Goal: Find specific page/section: Find specific page/section

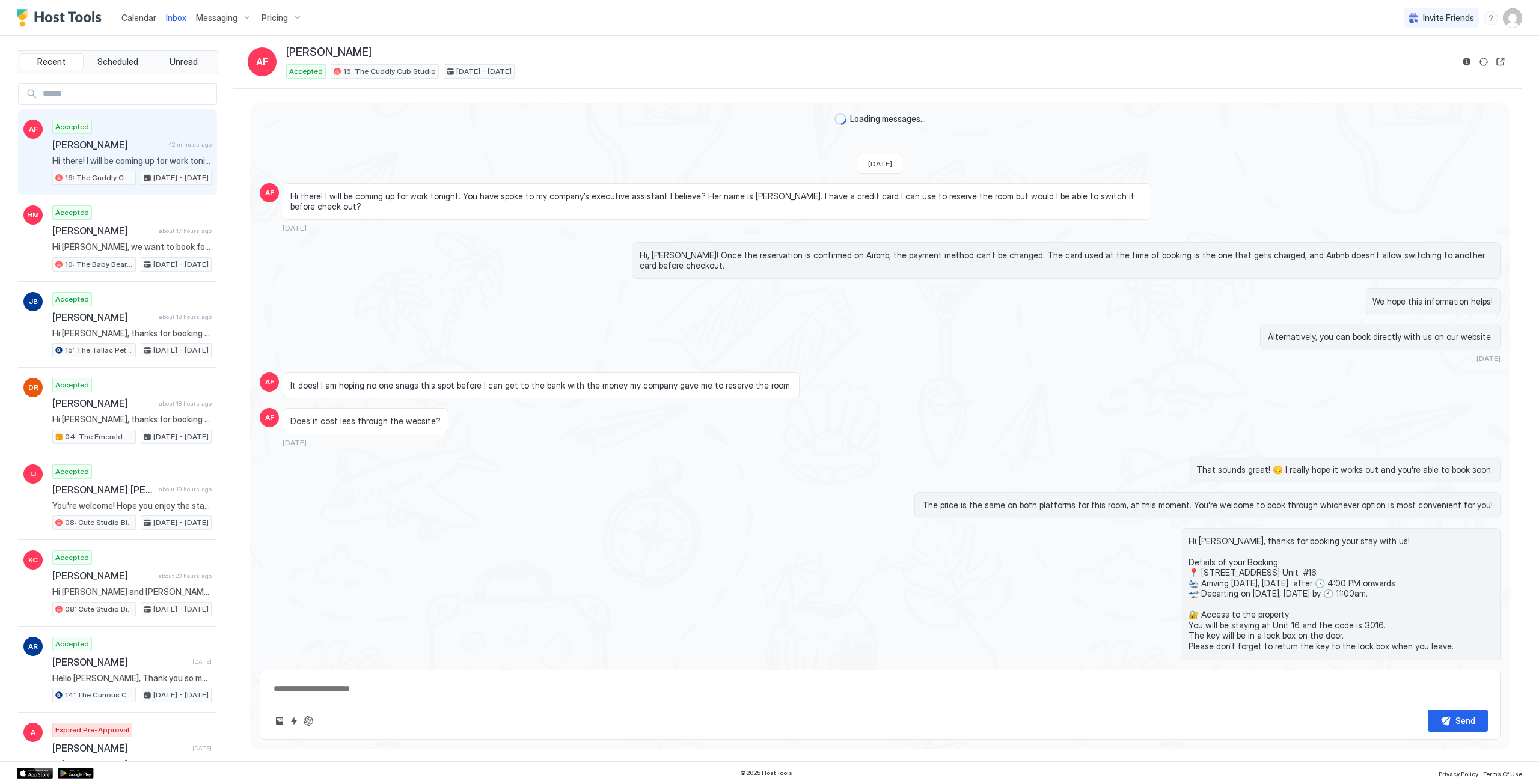
scroll to position [196, 0]
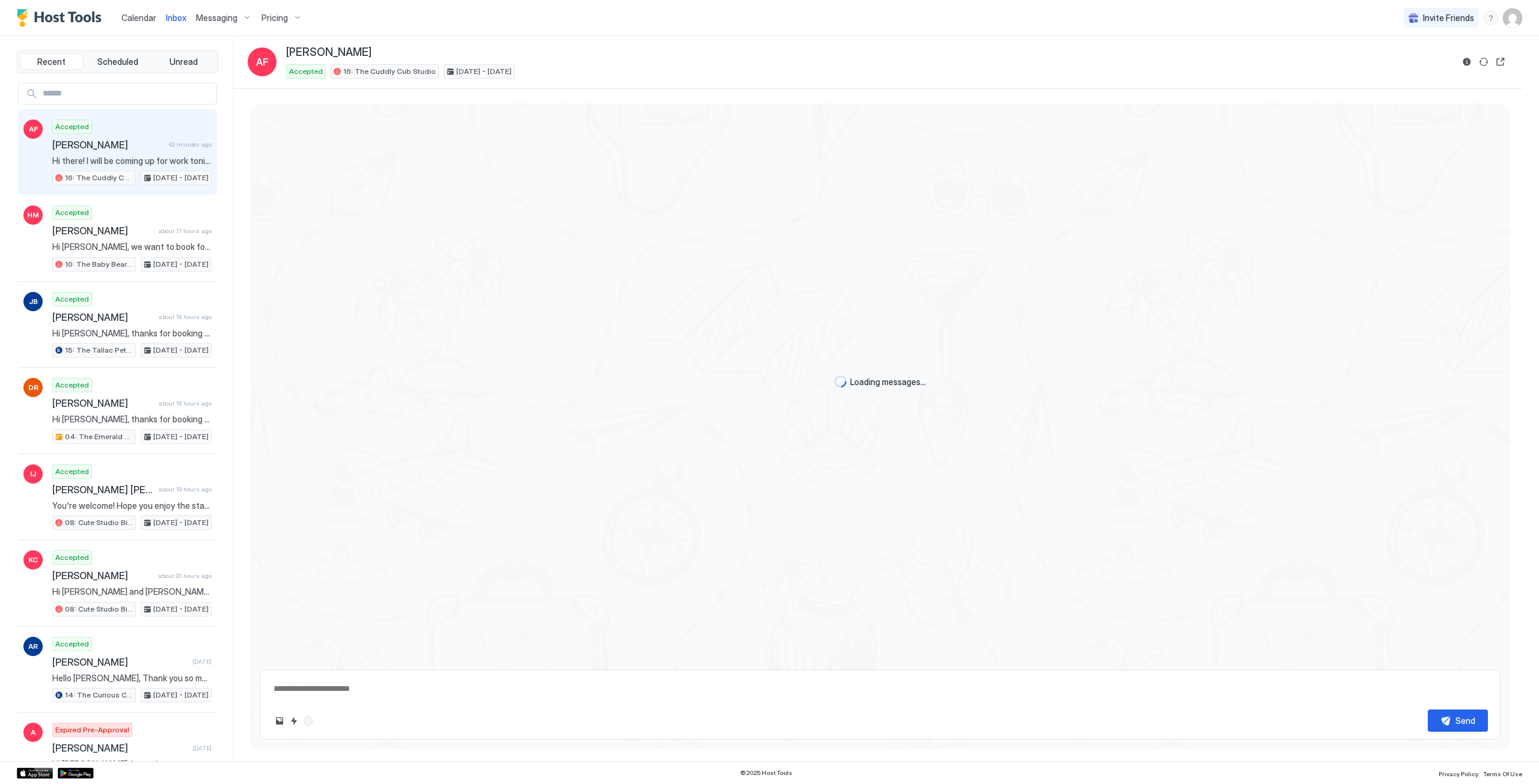
type textarea "*"
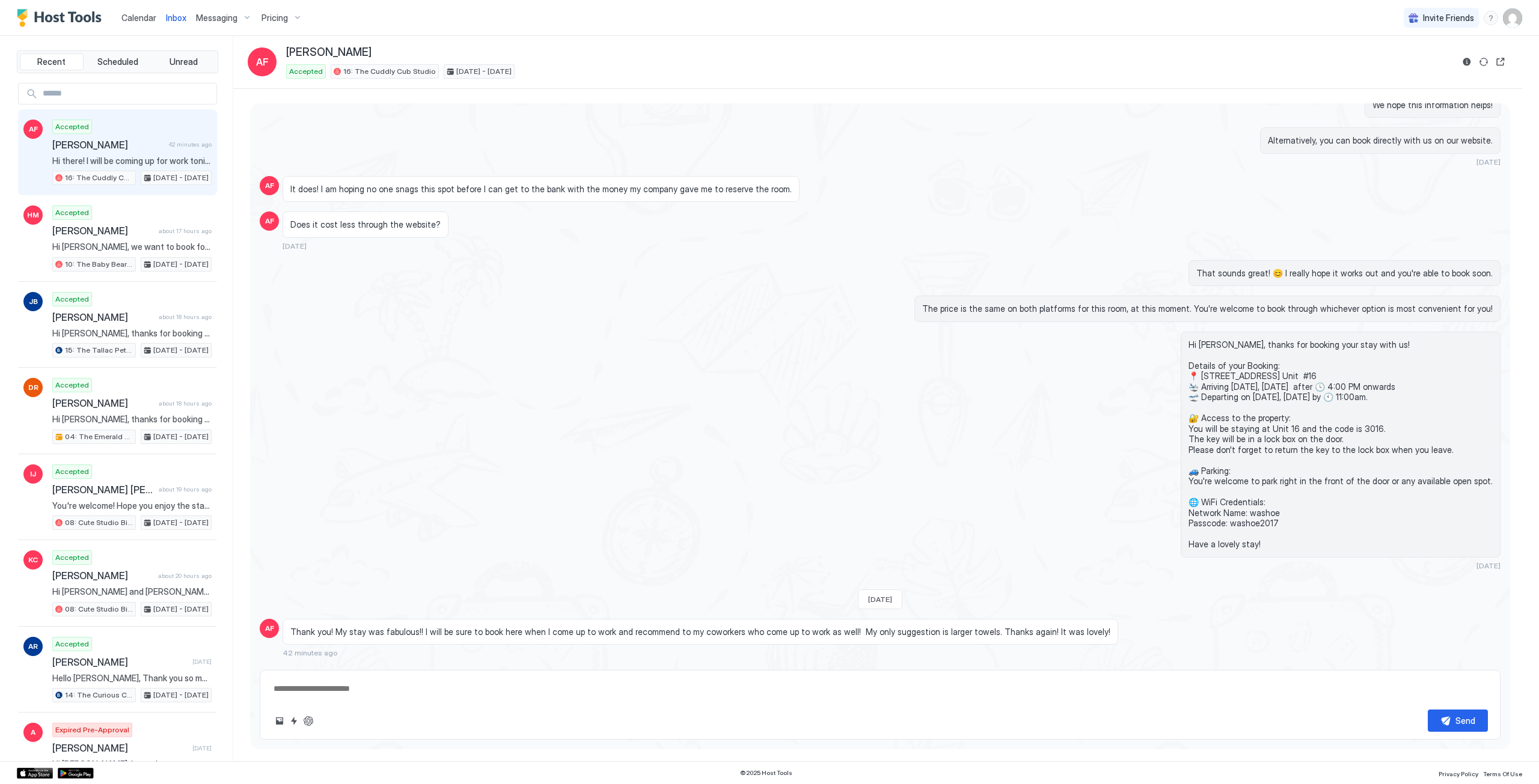
click at [151, 18] on span "Calendar" at bounding box center [139, 17] width 35 height 10
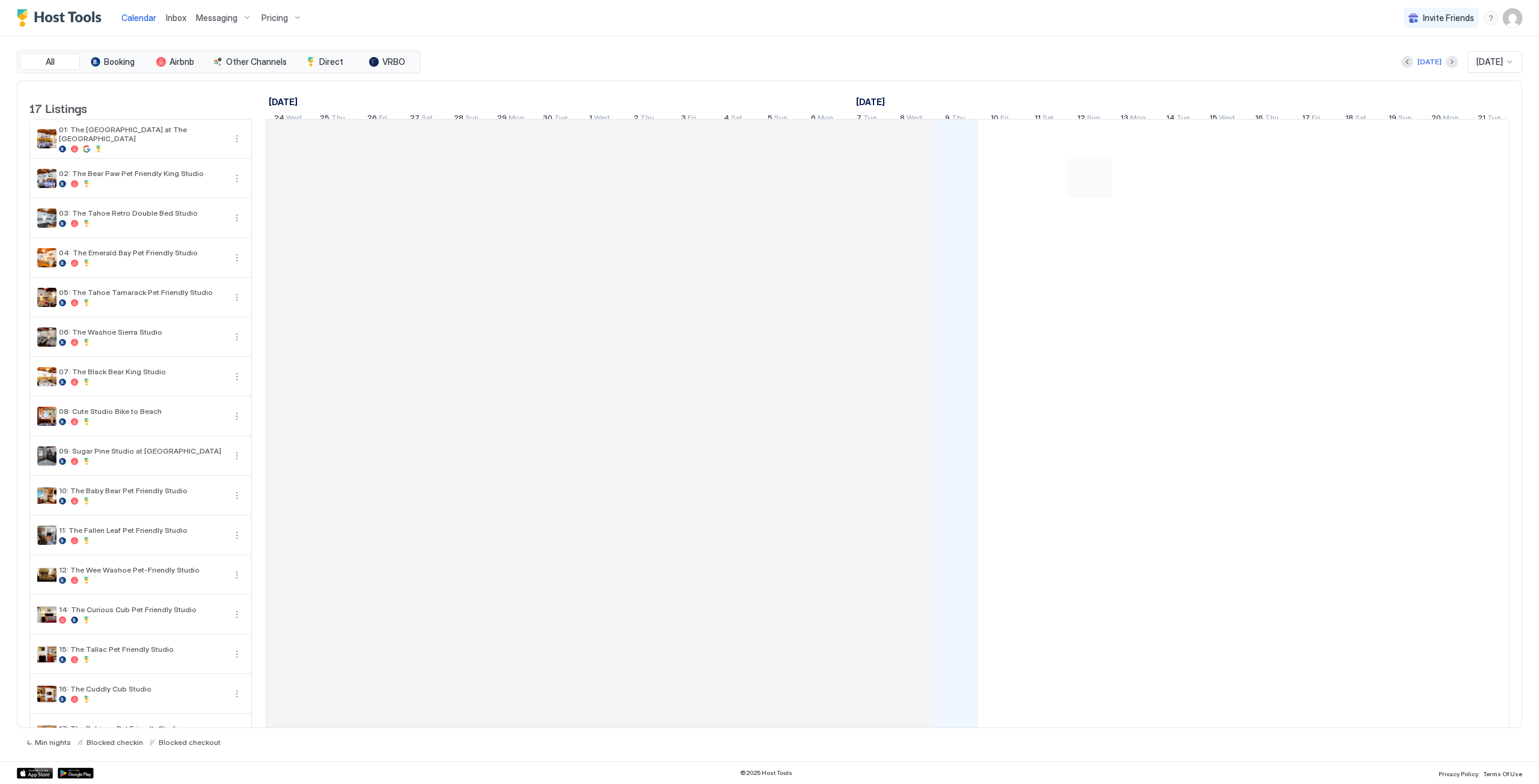
scroll to position [0, 668]
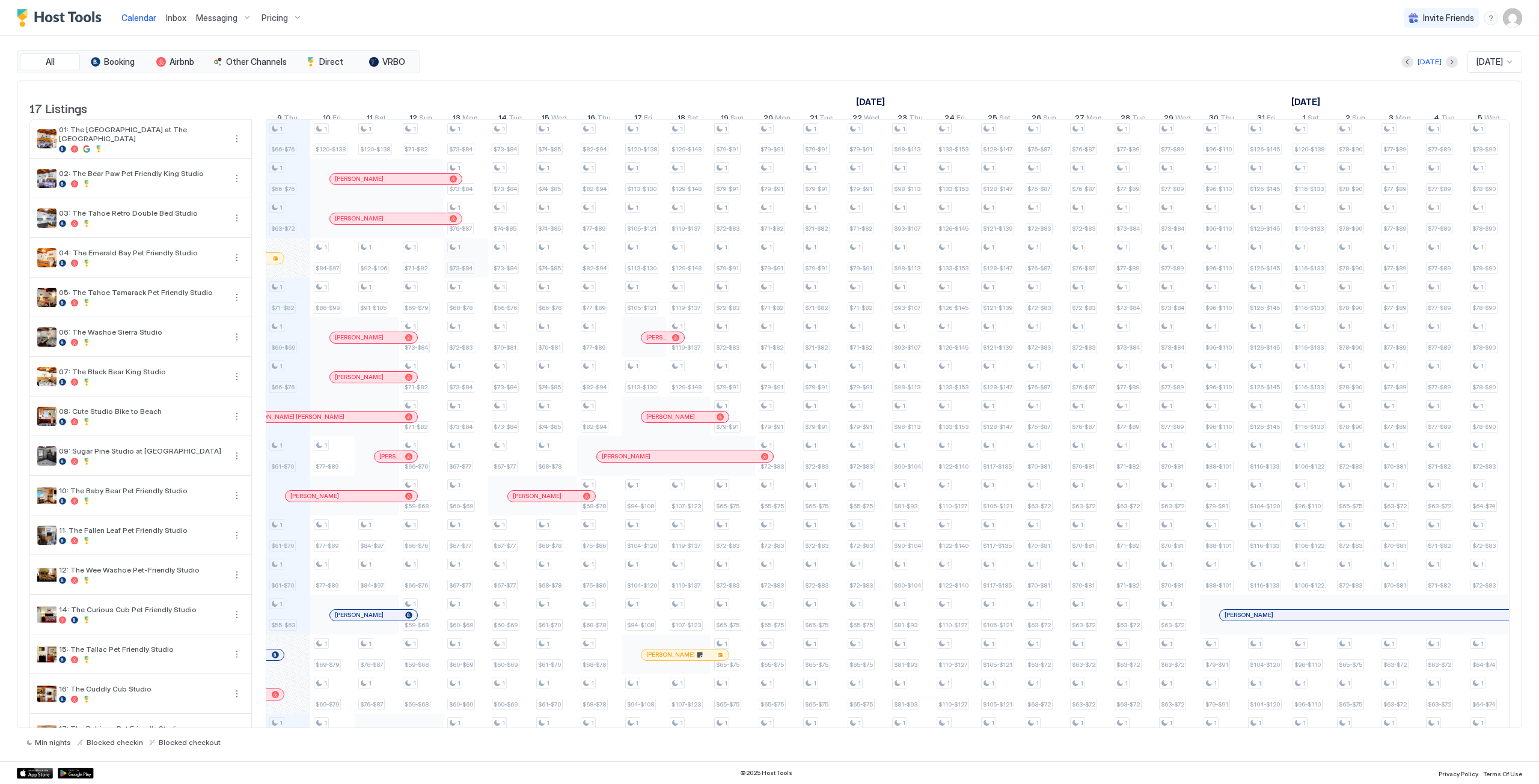
click at [464, 269] on div "1 $66-$76 1 $66-$76 1 $63-$72 1 $71-$82 1 $60-$69 1 $66-$76 1 $61-$70 1 $61-$70…" at bounding box center [1111, 456] width 3025 height 673
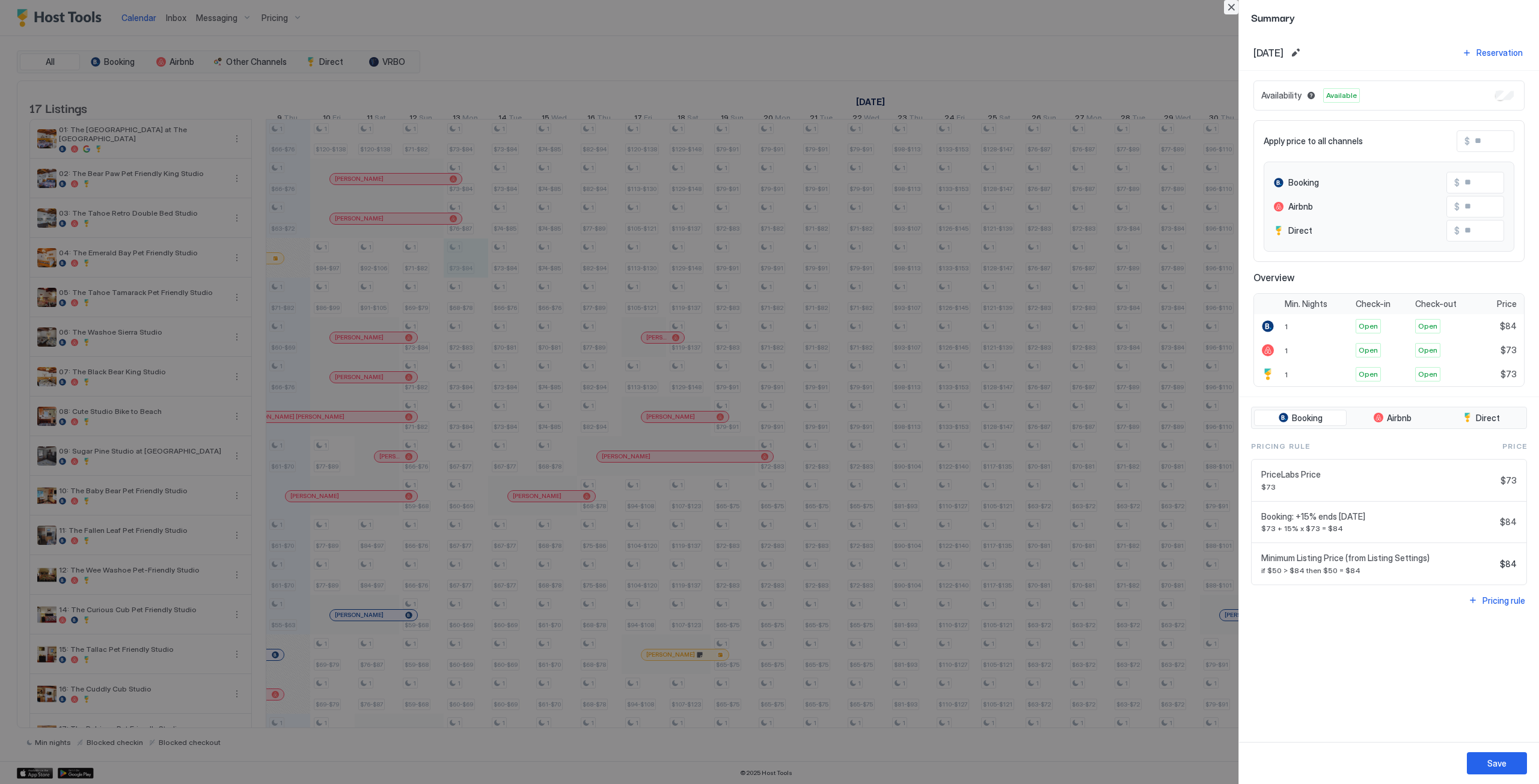
click at [1234, 10] on button "Close" at bounding box center [1231, 7] width 15 height 15
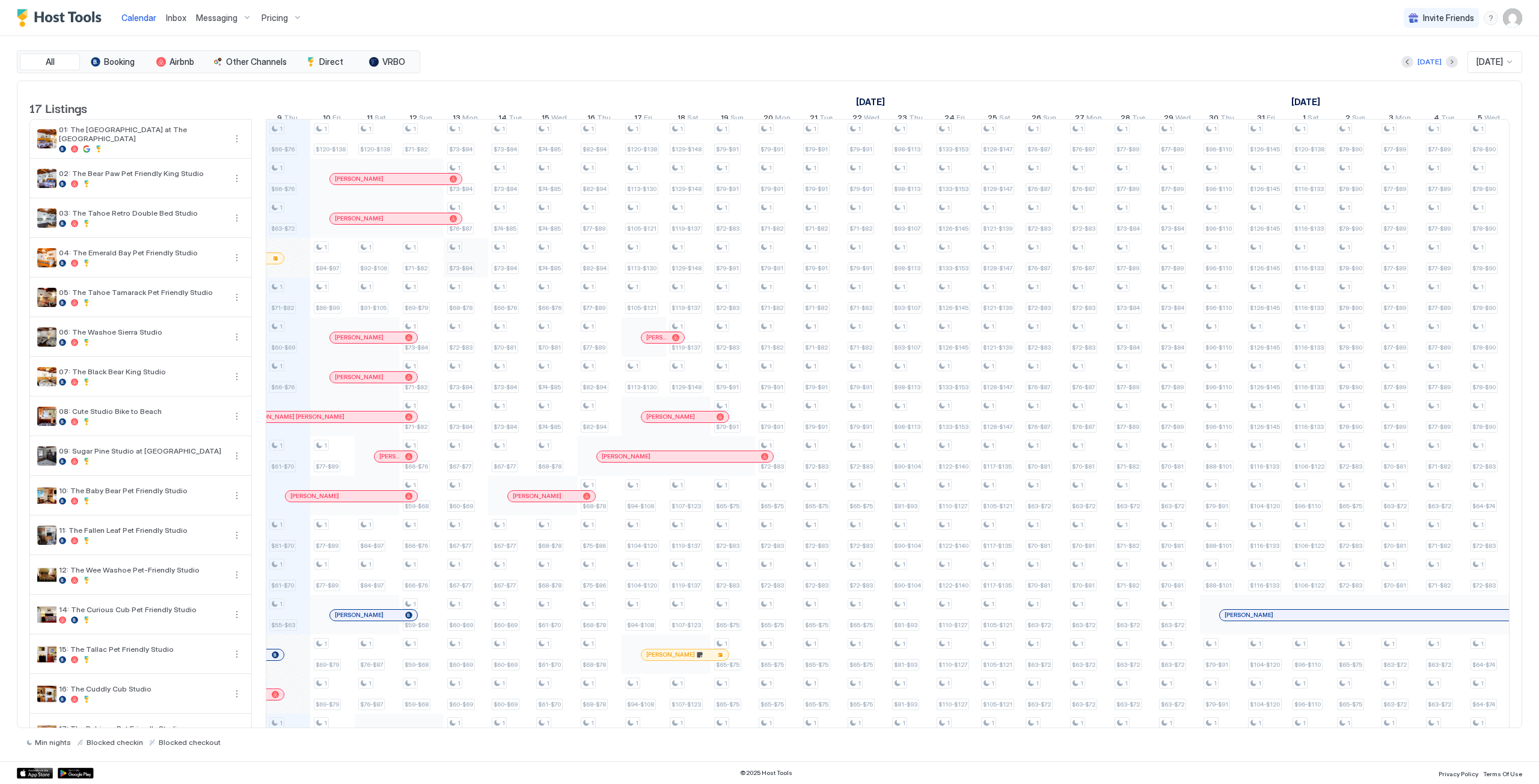
click at [476, 264] on div "1 $66-$76 1 $66-$76 1 $63-$72 1 $71-$82 1 $60-$69 1 $66-$76 1 $61-$70 1 $61-$70…" at bounding box center [1111, 456] width 3025 height 673
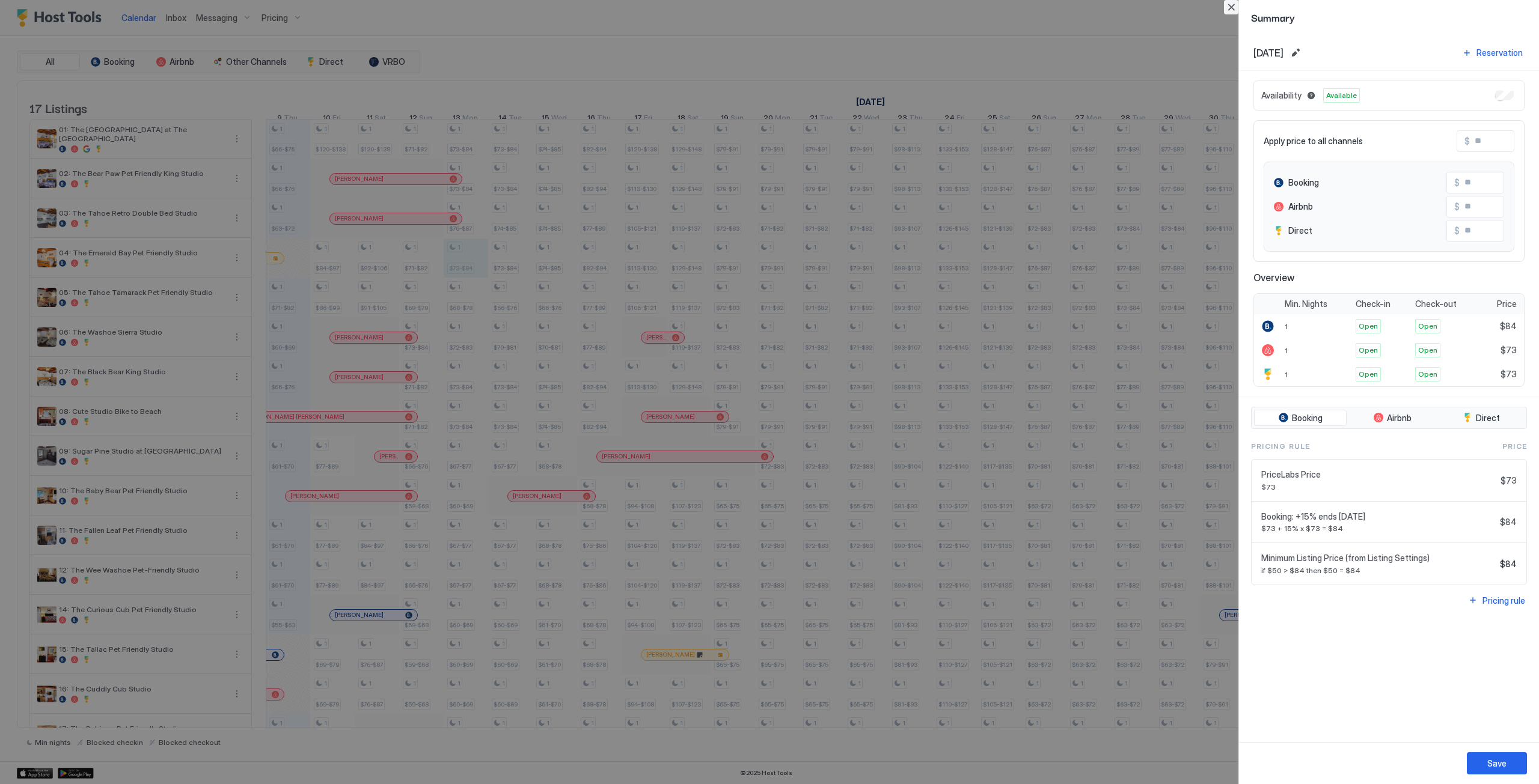
click at [1230, 7] on button "Close" at bounding box center [1231, 7] width 15 height 15
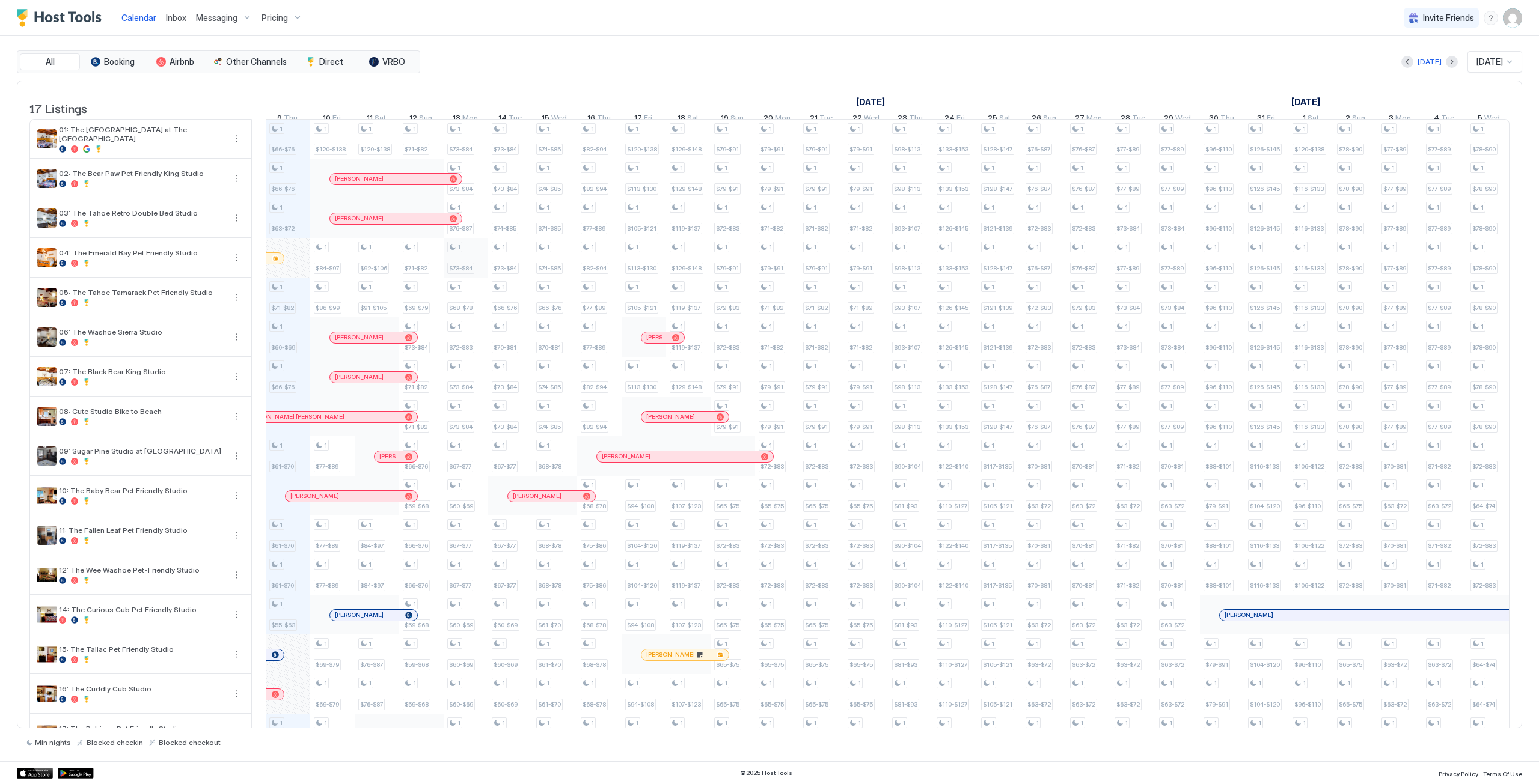
click at [474, 267] on div "1 $66-$76 1 $66-$76 1 $63-$72 1 $71-$82 1 $60-$69 1 $66-$76 1 $61-$70 1 $61-$70…" at bounding box center [1111, 456] width 3025 height 673
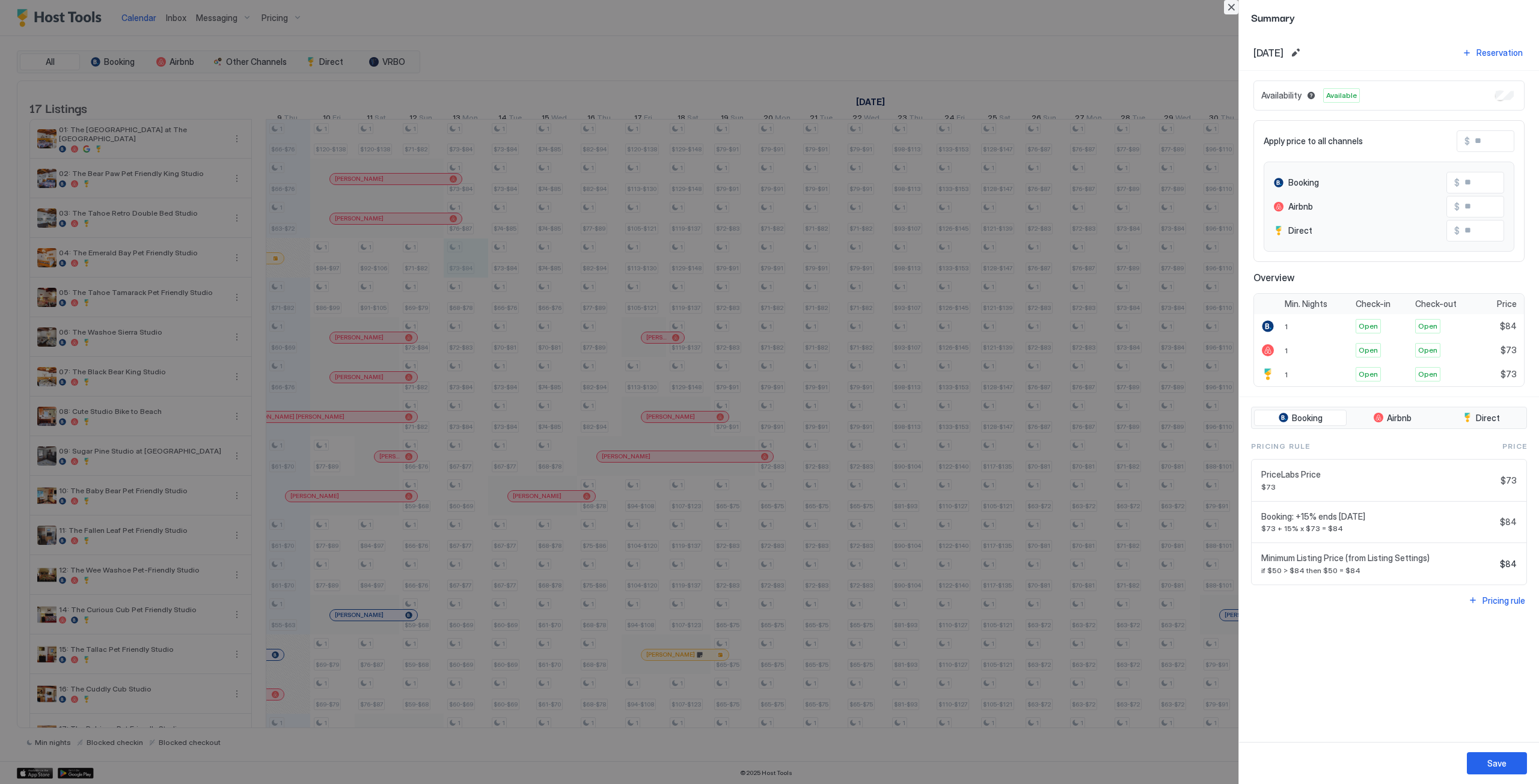
click at [1227, 9] on button "Close" at bounding box center [1231, 7] width 15 height 15
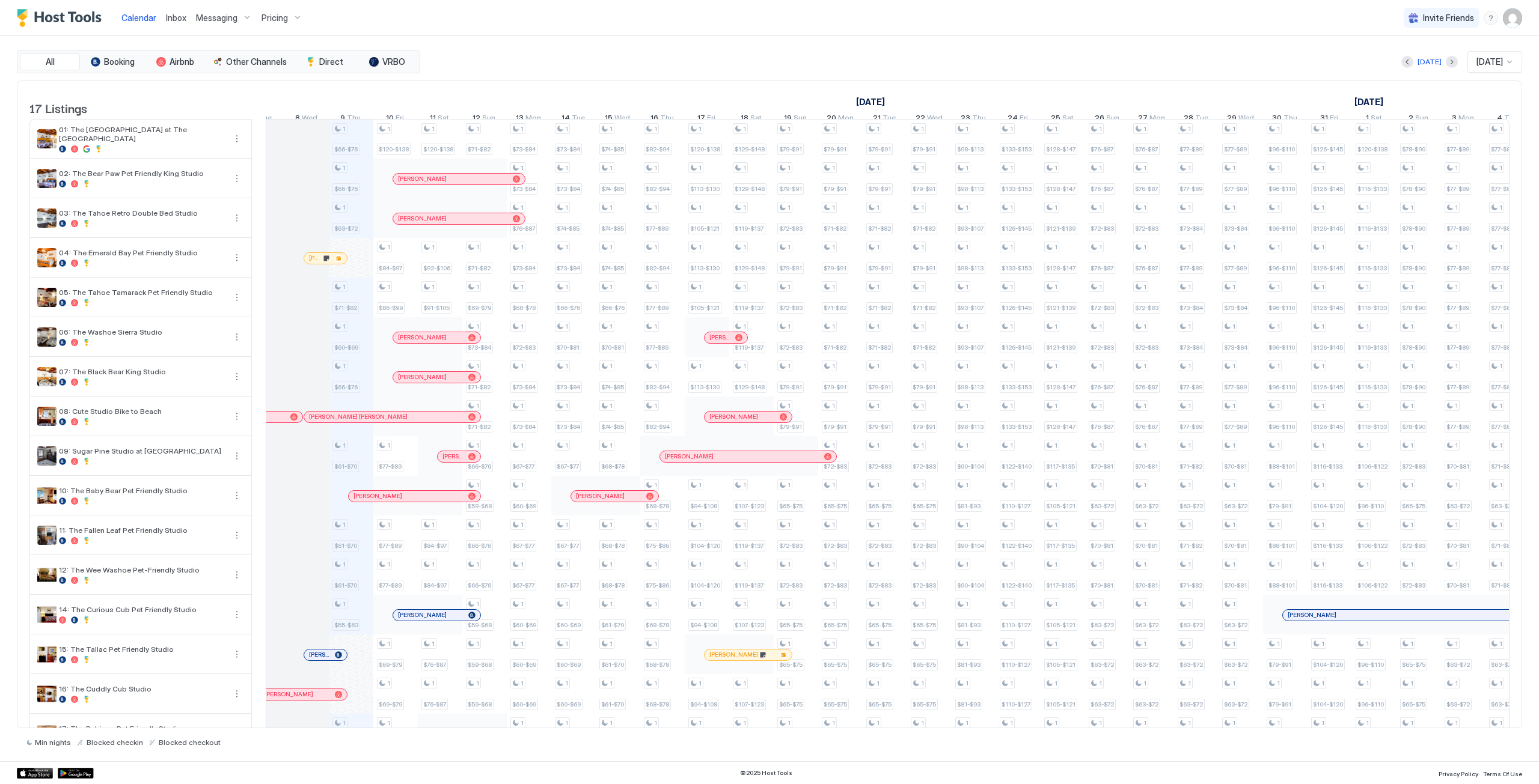
scroll to position [0, 0]
click at [355, 306] on div "1 $66-$76 1 $66-$76 1 $63-$72 1 $71-$82 1 $60-$69 1 $66-$76 1 $61-$70 1 $61-$70…" at bounding box center [1178, 456] width 3025 height 673
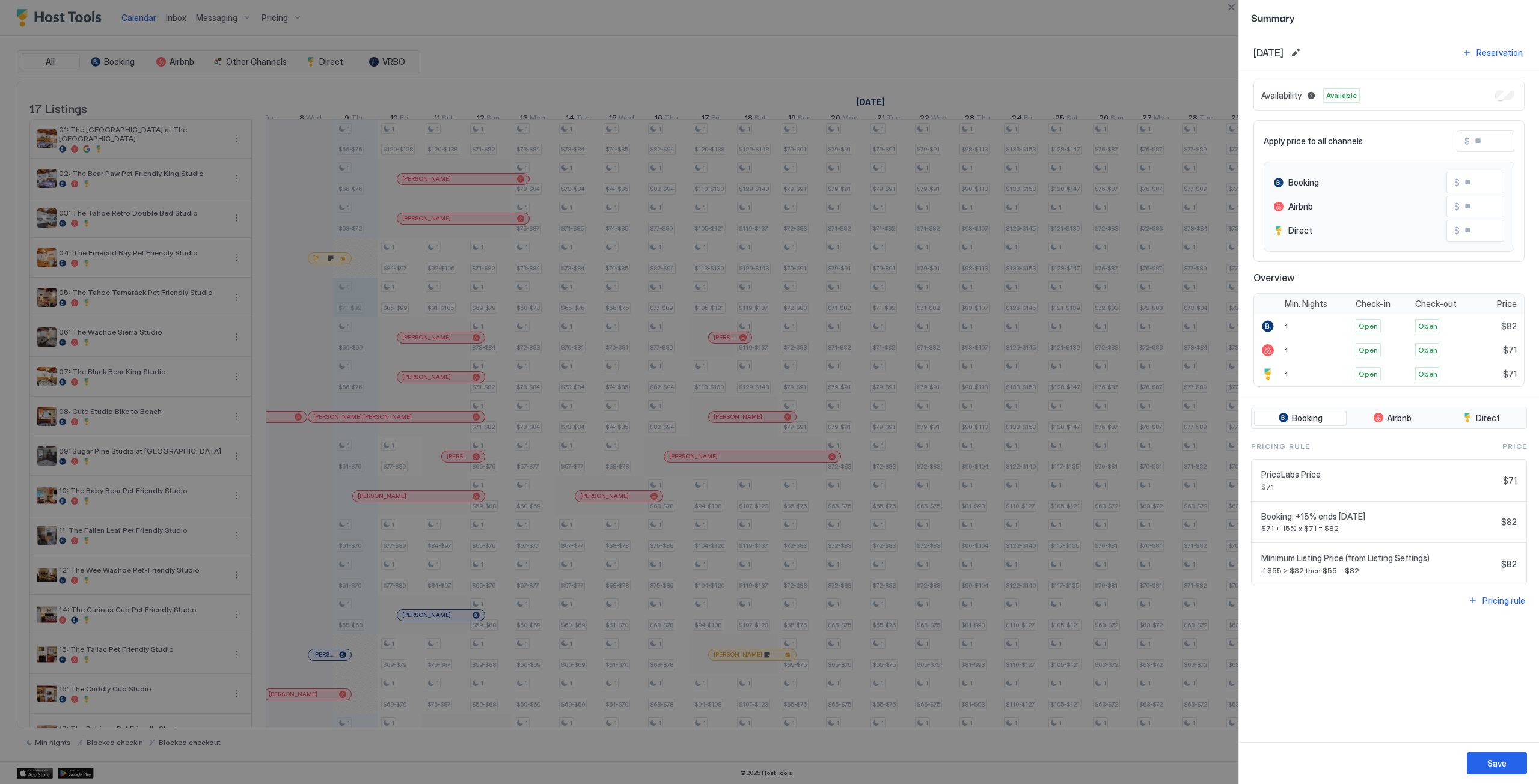
click at [415, 213] on div at bounding box center [769, 392] width 1539 height 784
click at [1226, 8] on button "Close" at bounding box center [1231, 7] width 15 height 15
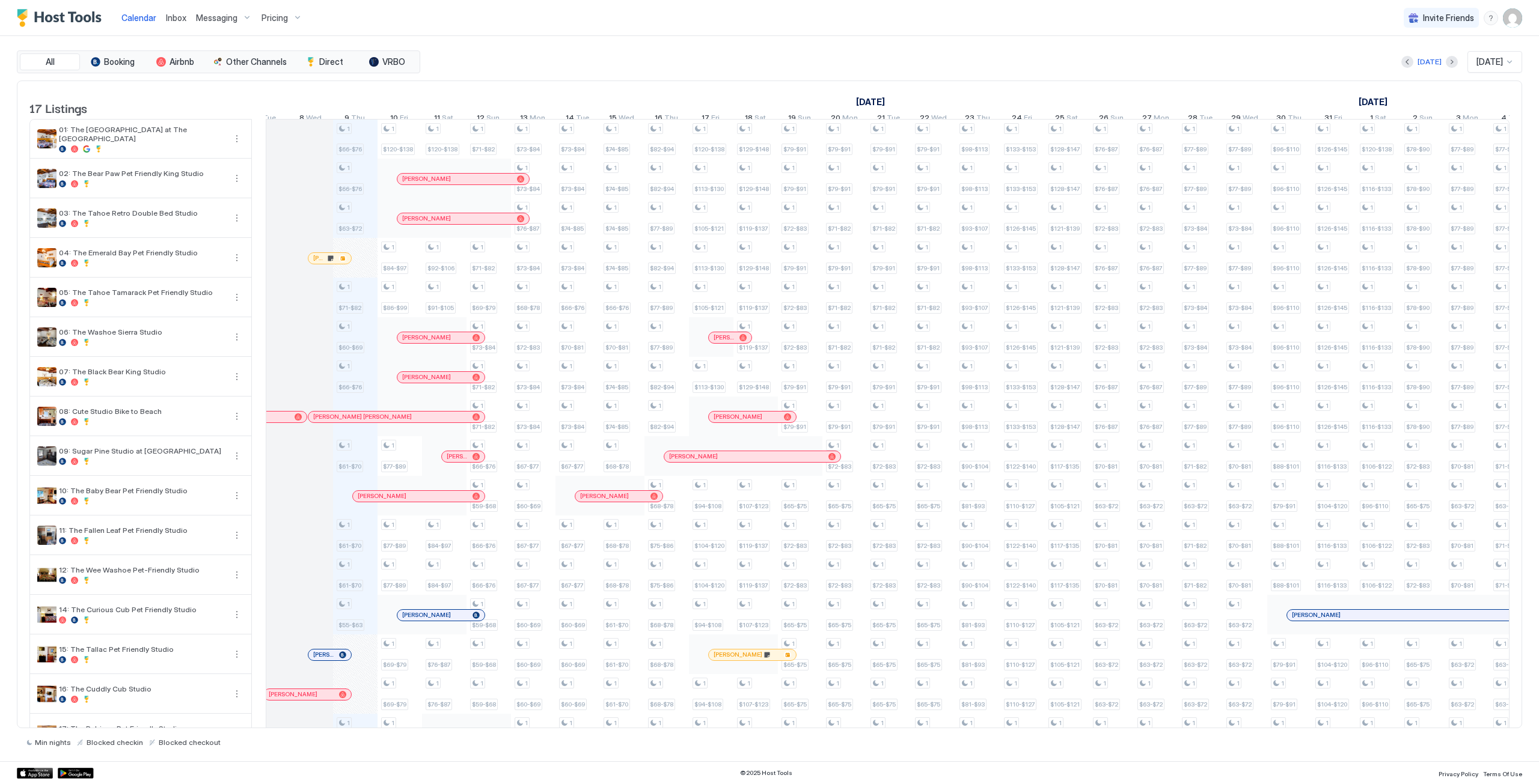
click at [353, 385] on div "1 $66-$76 1 $66-$76 1 $63-$72 1 $71-$82 1 $60-$69 1 $66-$76 1 $61-$70 1 $61-$70…" at bounding box center [1178, 456] width 3025 height 673
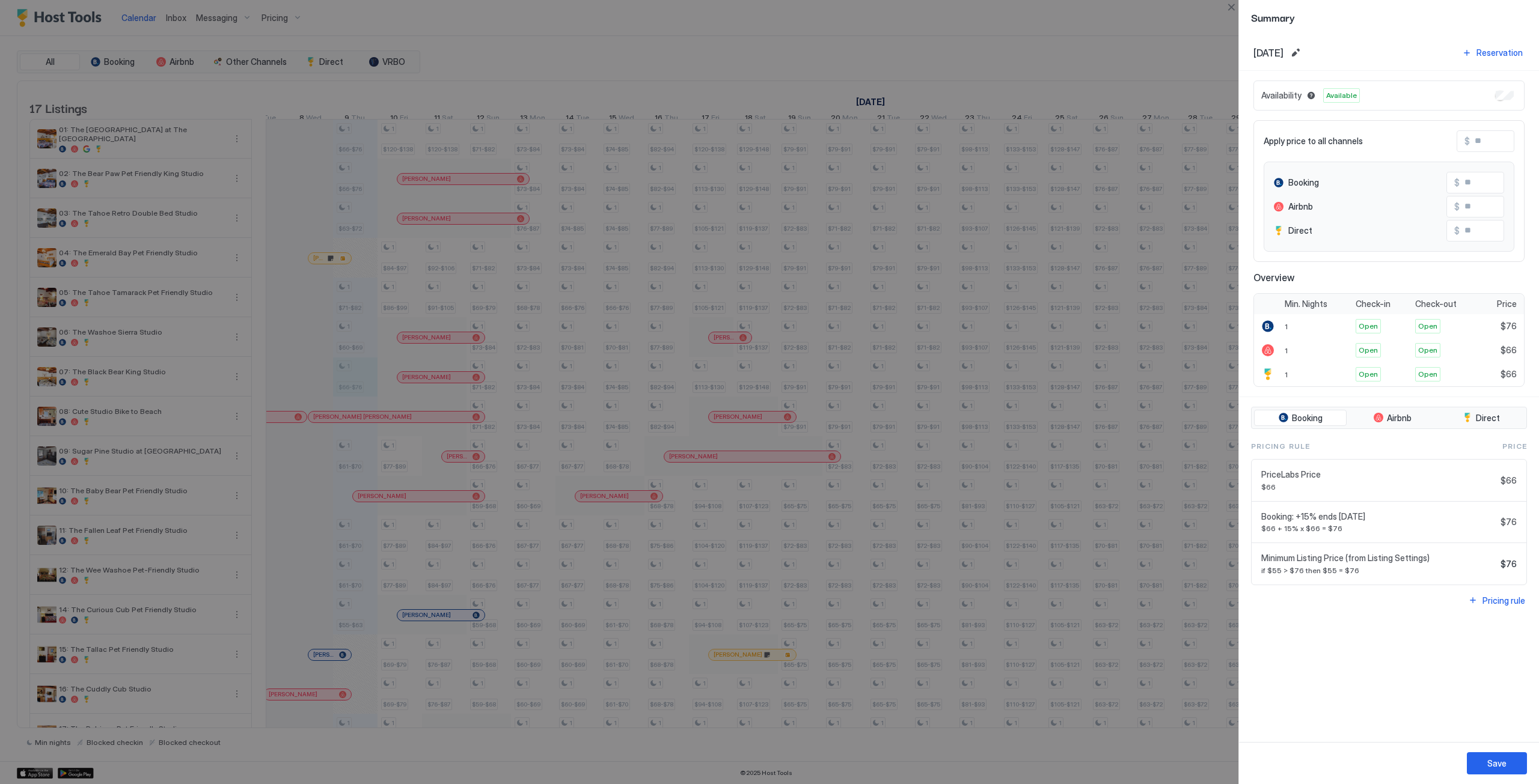
click at [1223, 2] on div at bounding box center [769, 392] width 1539 height 784
click at [1228, 3] on button "Close" at bounding box center [1231, 7] width 15 height 15
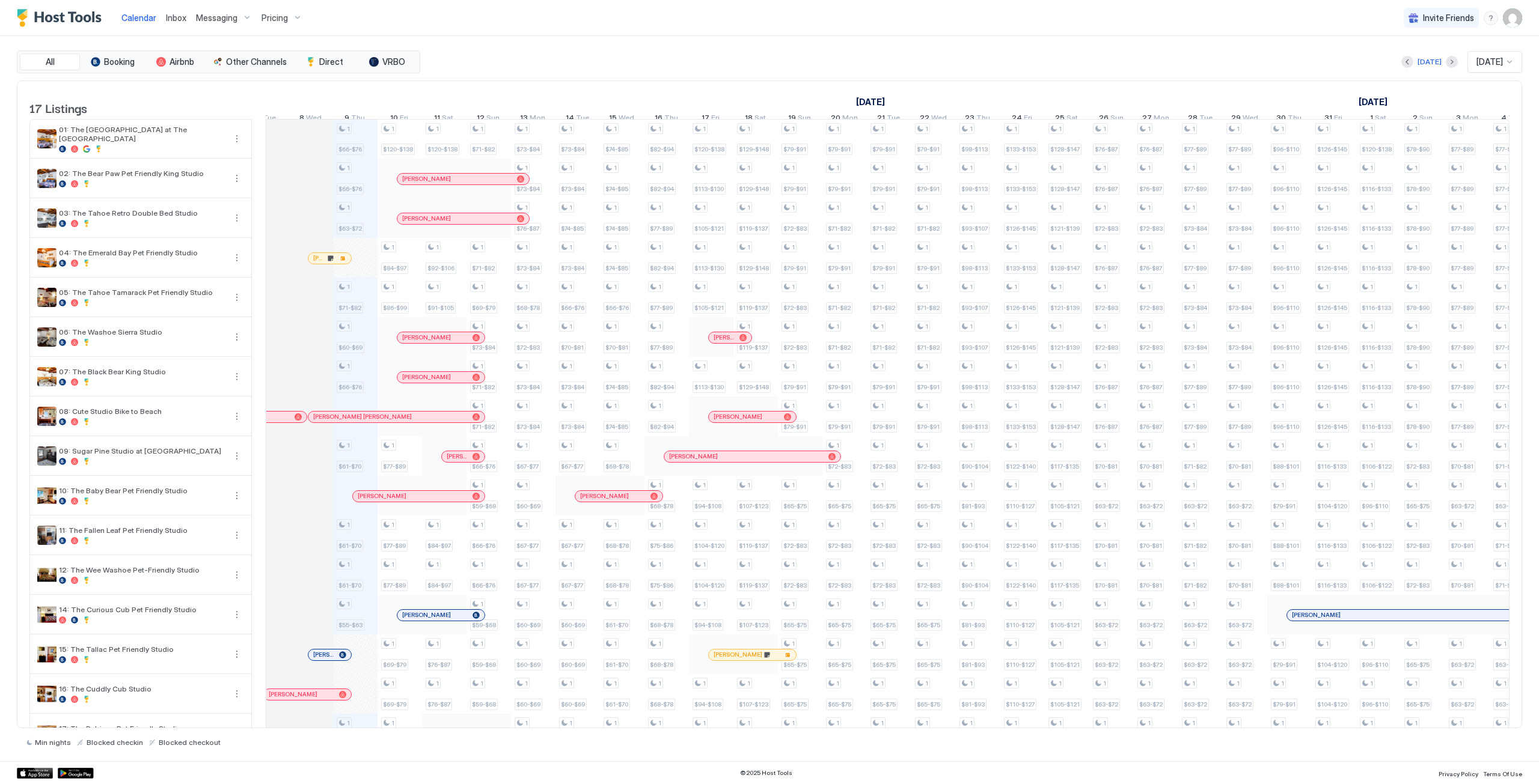
click at [353, 388] on div "1 $66-$76 1 $66-$76 1 $63-$72 1 $71-$82 1 $60-$69 1 $66-$76 1 $61-$70 1 $61-$70…" at bounding box center [1178, 456] width 3025 height 673
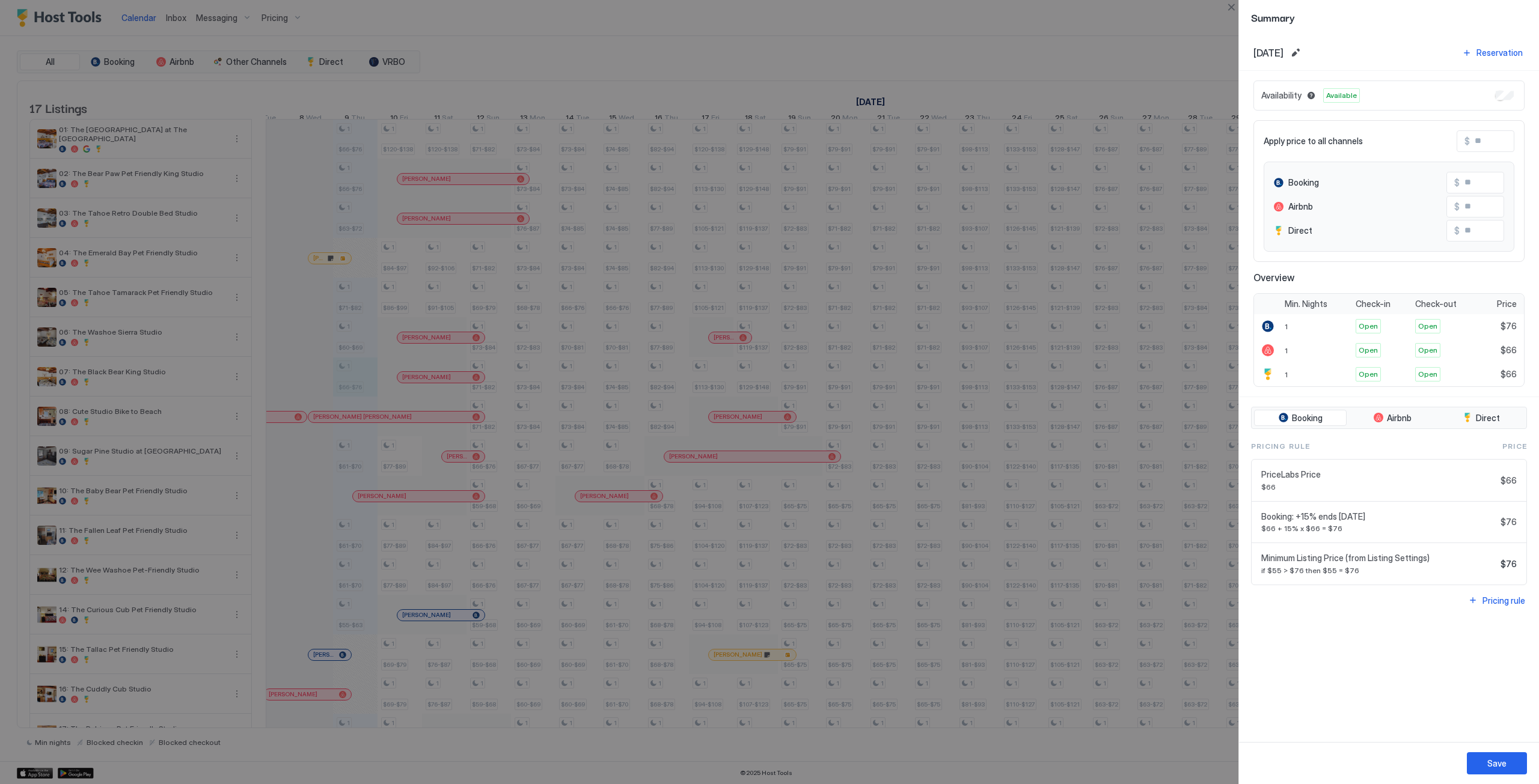
click at [357, 395] on div at bounding box center [769, 392] width 1539 height 784
